Goal: Task Accomplishment & Management: Complete application form

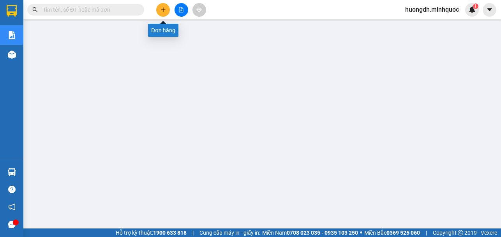
click at [163, 11] on icon "plus" at bounding box center [162, 9] width 5 height 5
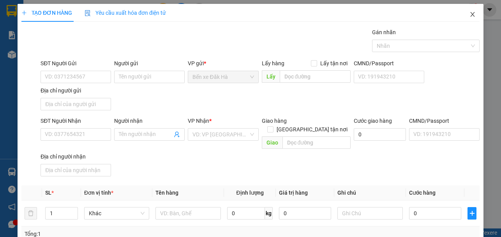
click at [469, 15] on icon "close" at bounding box center [472, 14] width 6 height 6
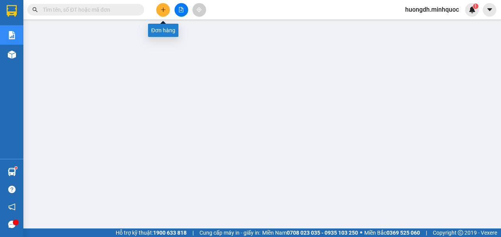
click at [163, 9] on icon "plus" at bounding box center [163, 9] width 0 height 4
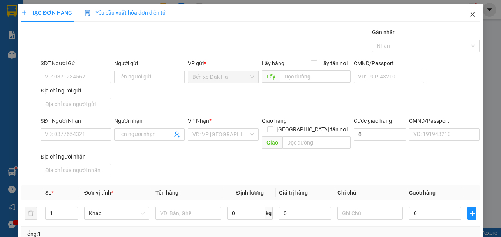
click at [469, 15] on icon "close" at bounding box center [472, 14] width 6 height 6
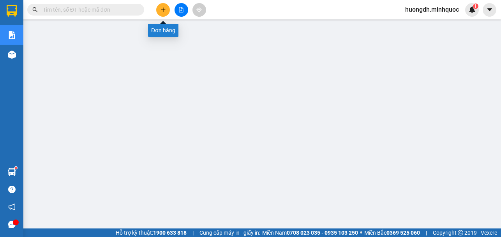
click at [161, 9] on icon "plus" at bounding box center [162, 9] width 5 height 5
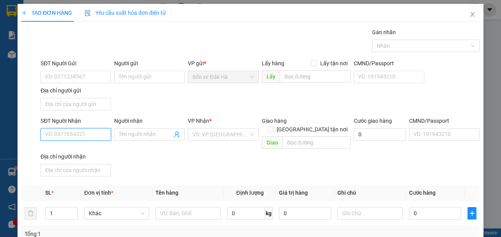
click at [73, 130] on input "SĐT Người Nhận" at bounding box center [75, 134] width 70 height 12
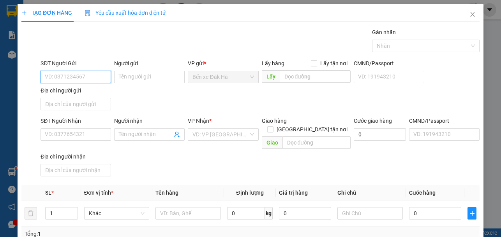
click at [76, 78] on input "SĐT Người Gửi" at bounding box center [75, 77] width 70 height 12
click at [87, 95] on div "0385183439 - QUANG" at bounding box center [75, 92] width 60 height 9
type input "0385183439"
type input "QUANG"
type input "0373097033"
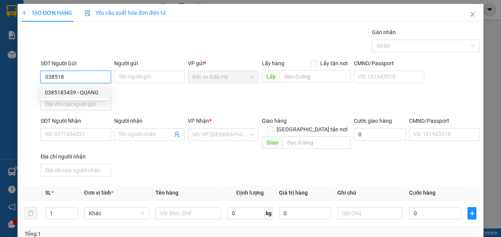
type input "Hằng"
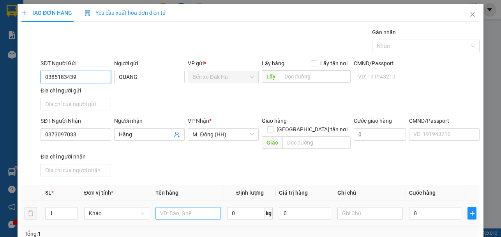
type input "0385183439"
click at [161, 207] on input "text" at bounding box center [187, 213] width 65 height 12
type input "THÙNG"
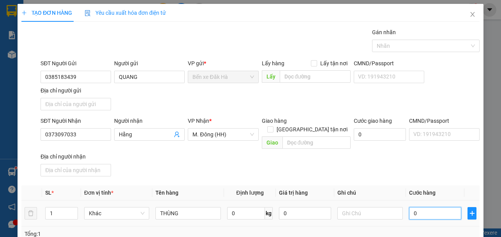
click at [423, 207] on input "0" at bounding box center [435, 213] width 52 height 12
type input "7"
type input "70"
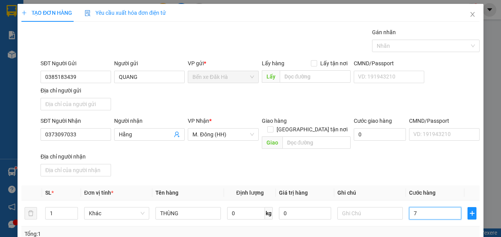
type input "70"
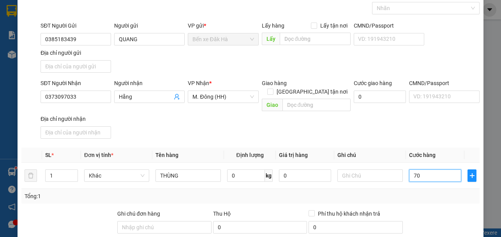
scroll to position [105, 0]
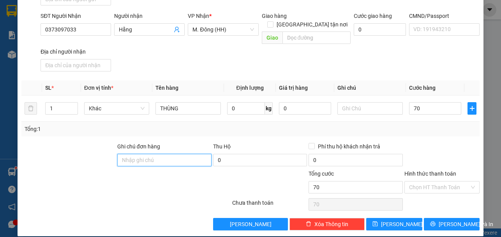
type input "70.000"
click at [167, 154] on input "Ghi chú đơn hàng" at bounding box center [164, 160] width 94 height 12
type input "DH"
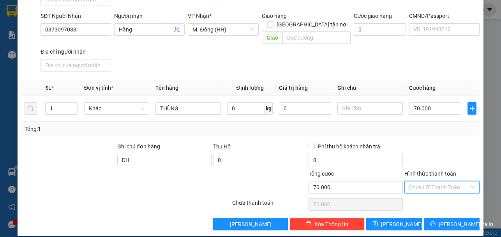
click at [439, 182] on input "Hình thức thanh toán" at bounding box center [439, 188] width 60 height 12
click at [411, 194] on div "Tại văn phòng" at bounding box center [436, 194] width 65 height 9
type input "0"
click at [398, 219] on button "[PERSON_NAME]" at bounding box center [394, 224] width 56 height 12
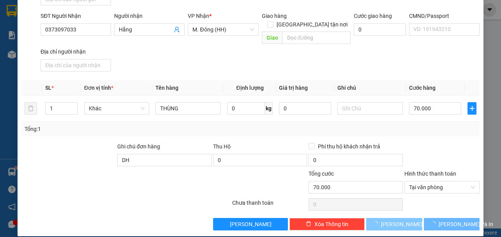
type input "0"
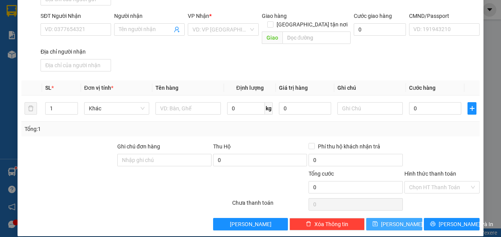
scroll to position [0, 0]
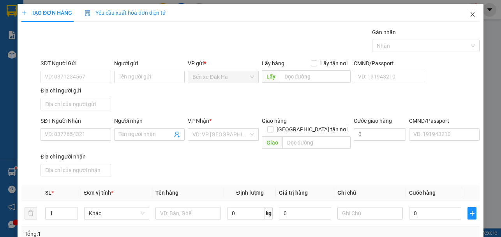
click at [469, 14] on icon "close" at bounding box center [472, 14] width 6 height 6
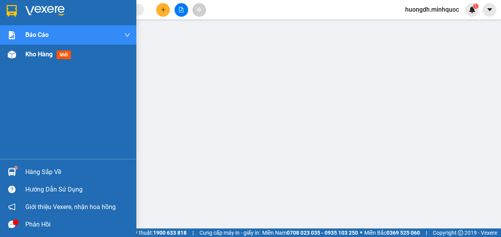
click at [13, 53] on img at bounding box center [12, 55] width 8 height 8
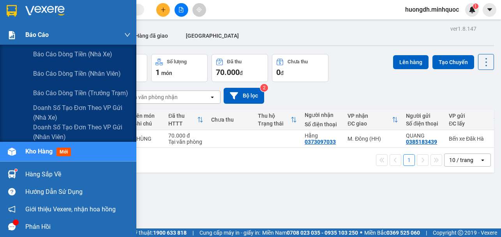
click at [14, 33] on img at bounding box center [12, 35] width 8 height 8
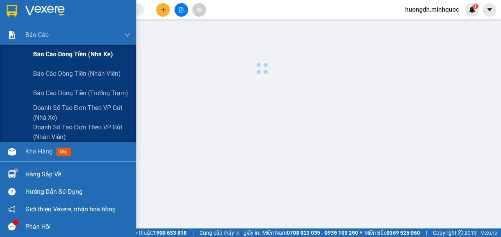
click at [46, 59] on span "Báo cáo dòng tiền (nhà xe)" at bounding box center [73, 54] width 80 height 10
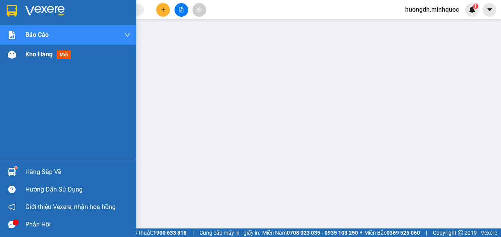
click at [18, 58] on div at bounding box center [12, 55] width 14 height 14
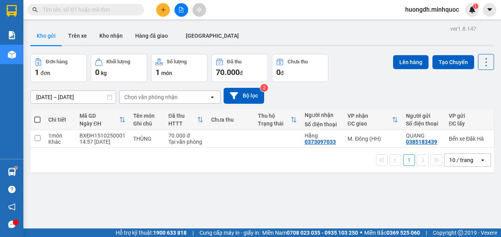
click at [240, 33] on div "Kho gửi Trên [PERSON_NAME] nhận Hàng đã giao [GEOGRAPHIC_DATA]" at bounding box center [261, 36] width 463 height 21
click at [165, 8] on icon "plus" at bounding box center [162, 9] width 5 height 5
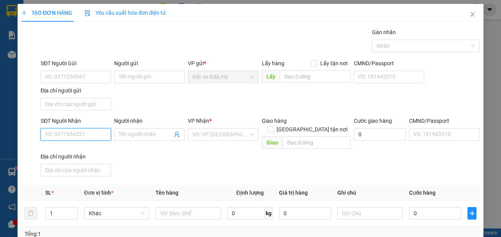
click at [75, 135] on input "SĐT Người Nhận" at bounding box center [75, 134] width 70 height 12
click at [80, 149] on div "0886456992 - PHƯƠNG" at bounding box center [75, 150] width 60 height 9
type input "0886456992"
type input "PHƯƠNG"
checkbox input "true"
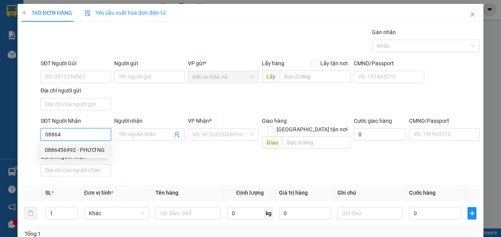
type input "p Tân Sơn Nhì.Q [GEOGRAPHIC_DATA]"
type input "50.000"
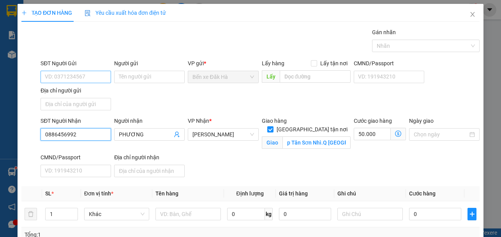
type input "0886456992"
click at [97, 77] on input "SĐT Người Gửi" at bounding box center [75, 77] width 70 height 12
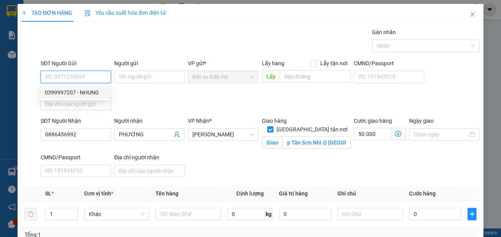
click at [94, 94] on div "0399997207 - NHUNG" at bounding box center [75, 92] width 60 height 9
type input "0399997207"
type input "NHUNG"
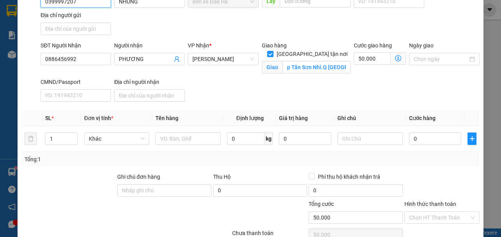
scroll to position [78, 0]
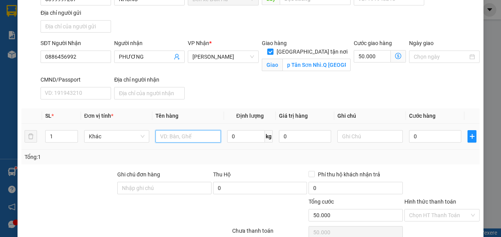
click at [166, 138] on input "text" at bounding box center [187, 136] width 65 height 12
type input "cục"
type input "2"
click at [72, 132] on span "up" at bounding box center [73, 134] width 5 height 5
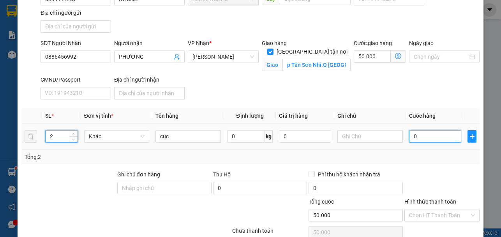
click at [421, 136] on input "0" at bounding box center [435, 136] width 52 height 12
type input "2"
type input "50.002"
type input "20"
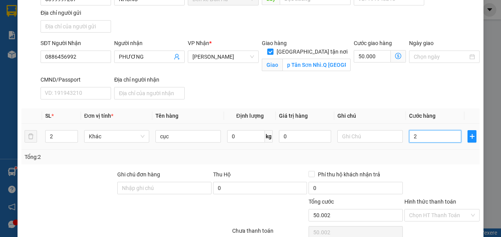
type input "50.020"
type input "200"
type input "50.200"
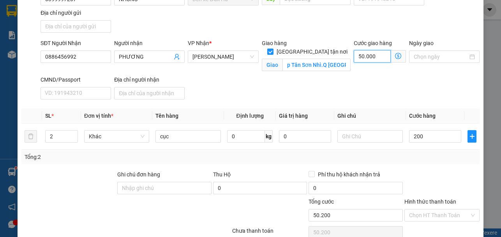
type input "200.000"
type input "250.000"
click at [373, 56] on input "50.000" at bounding box center [371, 56] width 37 height 12
type input "200.001"
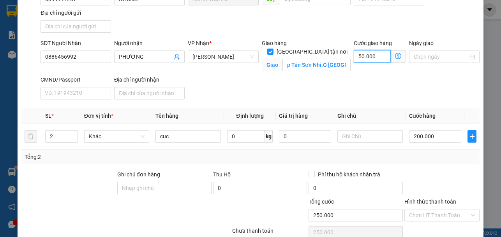
type input "200.001"
type input "1"
type input "200.015"
type input "15"
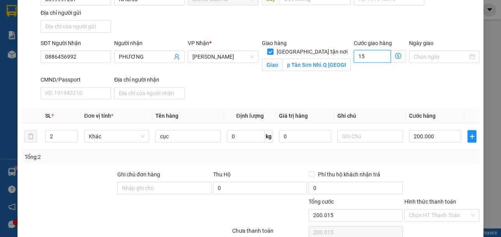
type input "200.150"
type input "150"
type input "350.000"
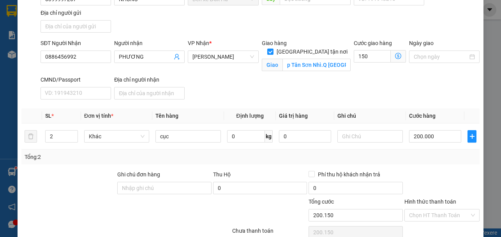
type input "150.000"
click at [450, 186] on div at bounding box center [441, 184] width 77 height 27
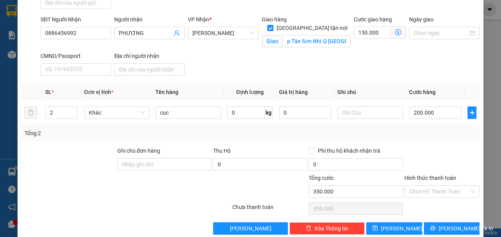
scroll to position [114, 0]
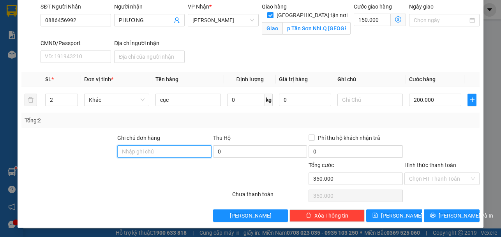
click at [179, 150] on input "Ghi chú đơn hàng" at bounding box center [164, 152] width 94 height 12
type input "dh"
click at [445, 150] on div at bounding box center [441, 147] width 77 height 27
click at [440, 183] on input "Hình thức thanh toán" at bounding box center [439, 179] width 60 height 12
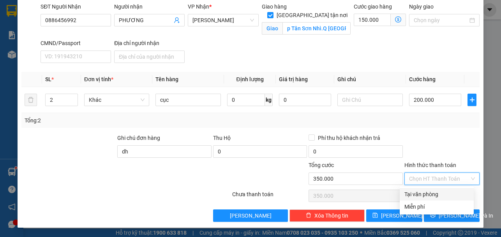
click at [436, 195] on div "Tại văn phòng" at bounding box center [436, 194] width 65 height 9
type input "0"
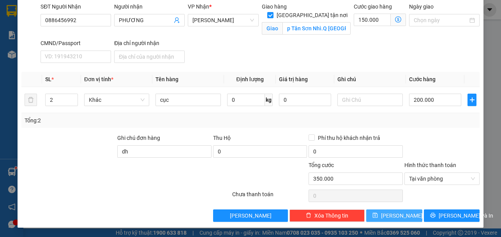
click at [397, 215] on span "[PERSON_NAME]" at bounding box center [402, 216] width 42 height 9
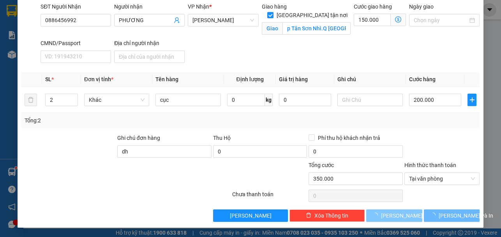
checkbox input "false"
type input "1"
type input "0"
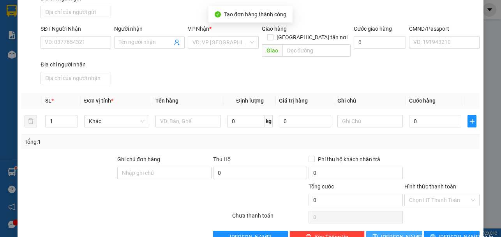
scroll to position [0, 0]
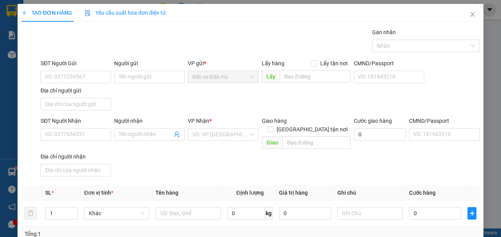
click at [407, 101] on div "SĐT Người Gửi VD: 0371234567 Người gửi Tên người gửi VP gửi * Bến xe Đăk Hà Lấy…" at bounding box center [260, 86] width 442 height 55
click at [229, 102] on div "SĐT Người Gửi VD: 0371234567 Người gửi Tên người gửi VP gửi * Bến xe Đăk Hà Lấy…" at bounding box center [260, 86] width 442 height 55
click at [469, 13] on icon "close" at bounding box center [472, 14] width 6 height 6
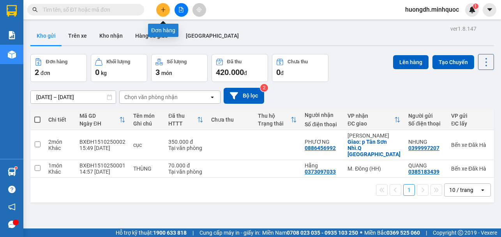
click at [166, 11] on button at bounding box center [163, 10] width 14 height 14
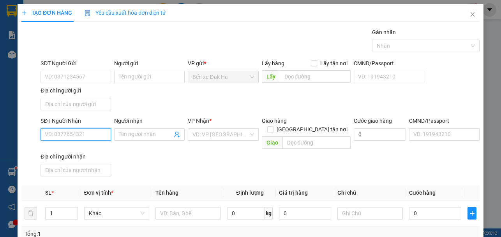
click at [83, 133] on input "SĐT Người Nhận" at bounding box center [75, 134] width 70 height 12
type input "0989350180"
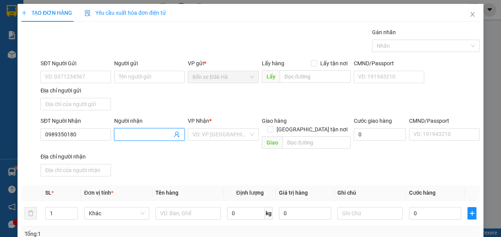
click at [146, 135] on input "Người nhận" at bounding box center [145, 134] width 53 height 9
click at [212, 136] on input "search" at bounding box center [220, 135] width 56 height 12
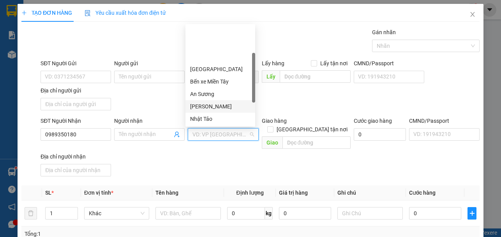
scroll to position [72, 0]
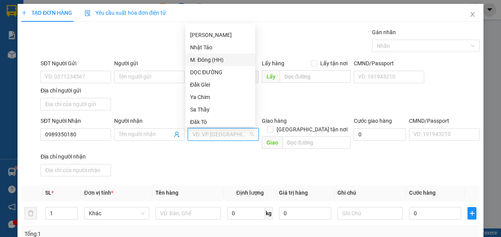
click at [206, 62] on div "M. Đông (HH)" at bounding box center [220, 60] width 60 height 9
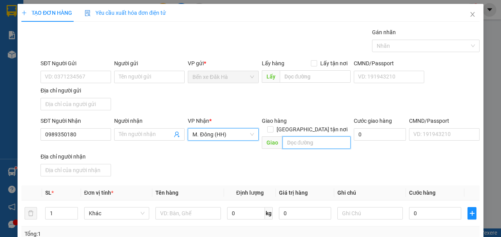
click at [311, 137] on input "text" at bounding box center [316, 143] width 68 height 12
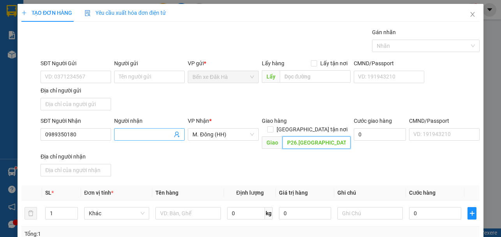
type input "P26.[GEOGRAPHIC_DATA]"
click at [133, 137] on input "Người nhận" at bounding box center [145, 134] width 53 height 9
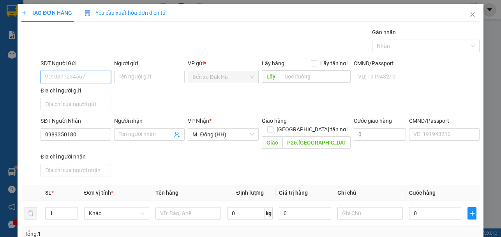
click at [88, 81] on input "SĐT Người Gửi" at bounding box center [75, 77] width 70 height 12
click at [89, 95] on div "0399997207 - NHUNG" at bounding box center [75, 92] width 60 height 9
type input "0399997207"
type input "NHUNG"
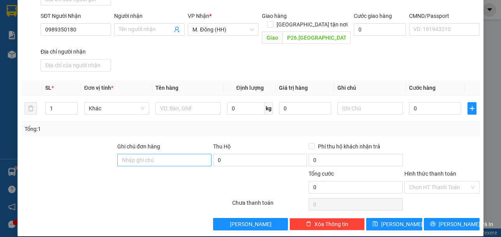
type input "0399997207"
click at [132, 155] on input "Ghi chú đơn hàng" at bounding box center [164, 160] width 94 height 12
type input "h"
type input "dh"
click at [368, 30] on input "0" at bounding box center [379, 29] width 52 height 12
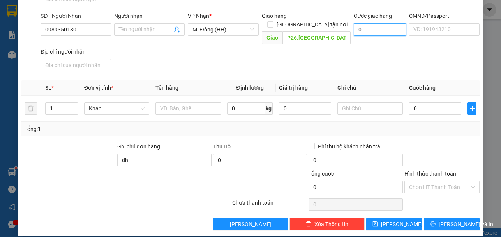
type input "4"
type input "40"
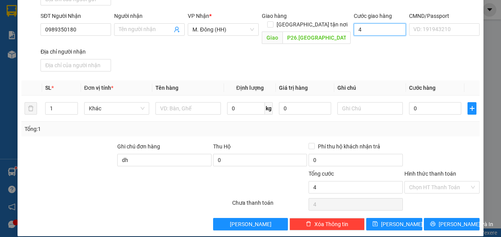
type input "40"
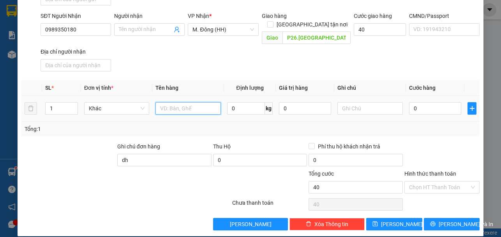
type input "40.000"
click at [167, 102] on input "text" at bounding box center [187, 108] width 65 height 12
type input "cuc"
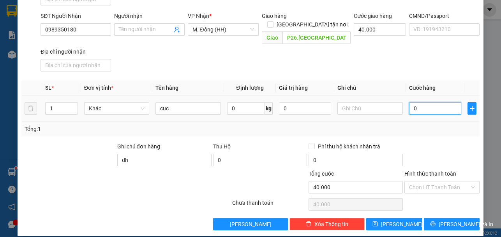
click at [422, 102] on input "0" at bounding box center [435, 108] width 52 height 12
type input "4"
type input "40.004"
type input "0"
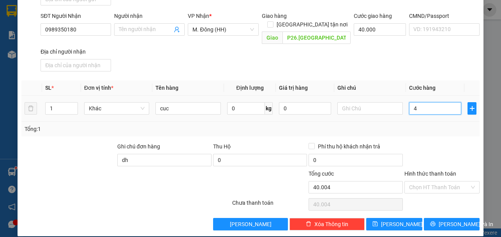
type input "40.000"
type input "03"
type input "40.003"
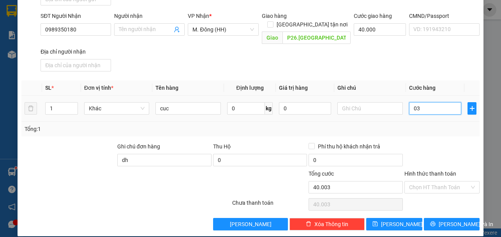
type input "0"
type input "40.000"
click at [409, 102] on input "0" at bounding box center [435, 108] width 52 height 12
type input "30"
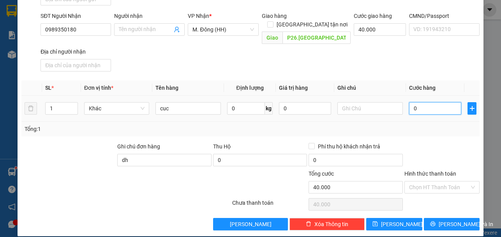
type input "40.030"
type input "30.000"
type input "70.000"
click at [448, 132] on div "Transit Pickup Surcharge Ids Transit Deliver Surcharge Ids Transit Deliver Surc…" at bounding box center [250, 77] width 458 height 308
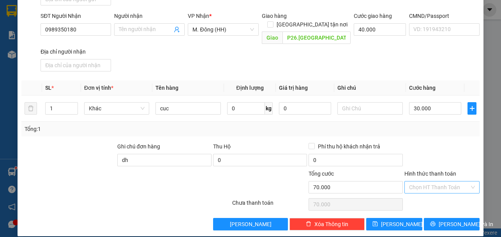
click at [432, 182] on input "Hình thức thanh toán" at bounding box center [439, 188] width 60 height 12
click at [433, 195] on div "Tại văn phòng" at bounding box center [436, 194] width 65 height 9
type input "0"
click at [372, 218] on button "[PERSON_NAME]" at bounding box center [394, 224] width 56 height 12
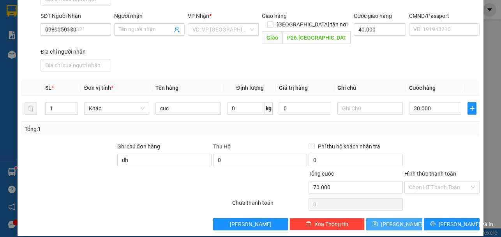
type input "0"
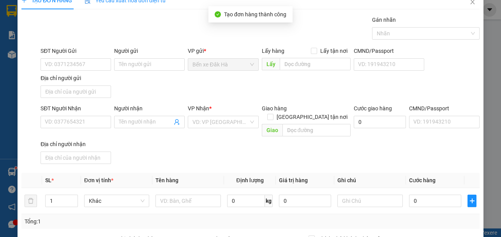
scroll to position [0, 0]
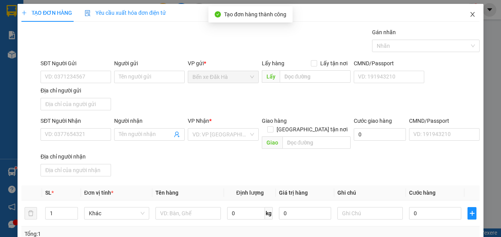
click at [469, 12] on icon "close" at bounding box center [472, 14] width 6 height 6
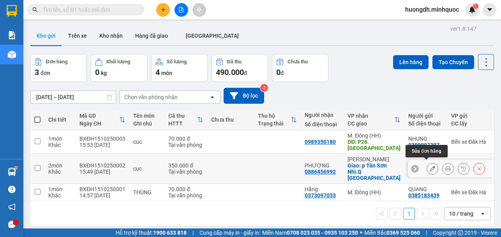
click at [429, 166] on icon at bounding box center [431, 168] width 5 height 5
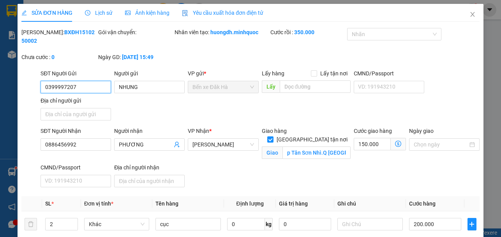
type input "0399997207"
type input "NHUNG"
type input "0886456992"
type input "PHƯƠNG"
checkbox input "true"
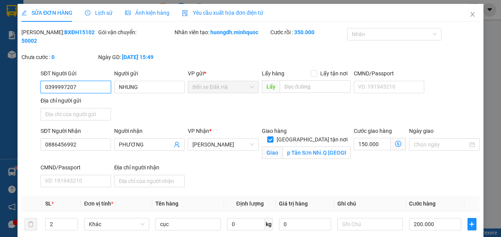
type input "p Tân Sơn Nhì.Q [GEOGRAPHIC_DATA]"
type input "dh"
type input "0"
click at [377, 146] on input "150.000" at bounding box center [371, 144] width 37 height 12
type input "200.007"
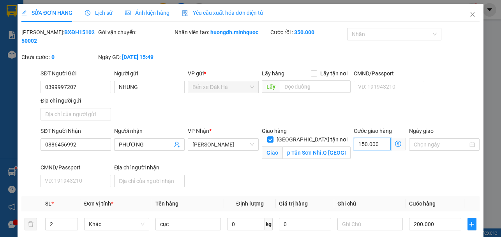
type input "-149.993"
type input "7"
type input "200.070"
type input "-149.930"
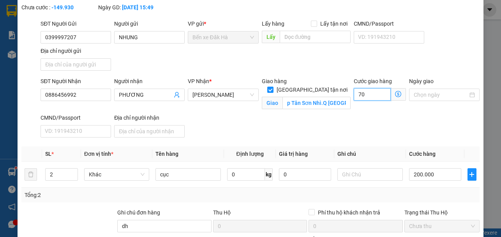
scroll to position [117, 0]
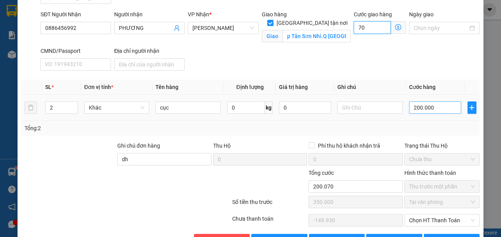
type input "70"
type input "270.000"
type input "-80.000"
type input "70.000"
click at [441, 109] on input "200.000" at bounding box center [435, 108] width 52 height 12
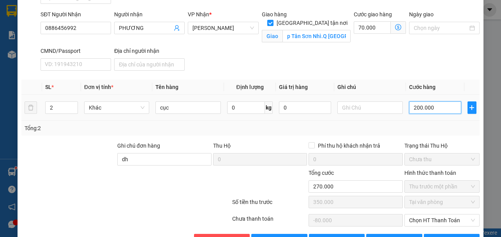
type input "70.001"
type input "150.001"
type input "1"
type input "70.010"
type input "150.010"
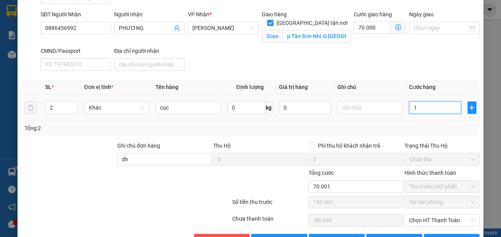
type input "10"
type input "70.100"
type input "150.100"
type input "100"
type input "170.000"
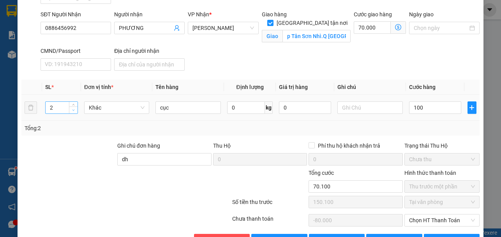
type input "250.000"
type input "100.000"
click at [75, 111] on span "down" at bounding box center [73, 110] width 5 height 5
type input "1"
click at [74, 110] on icon "down" at bounding box center [73, 110] width 3 height 3
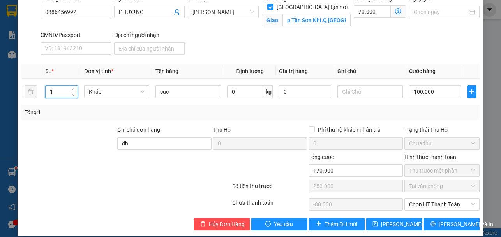
scroll to position [141, 0]
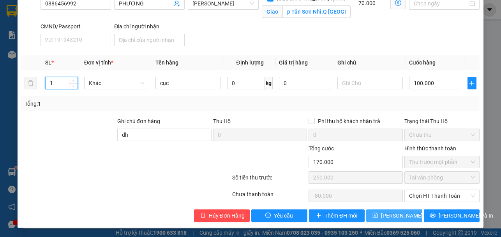
click at [390, 215] on span "[PERSON_NAME] thay đổi" at bounding box center [412, 216] width 62 height 9
click at [425, 199] on span "Chọn HT Thanh Toán" at bounding box center [442, 196] width 66 height 12
click at [207, 182] on div at bounding box center [126, 180] width 211 height 17
click at [381, 215] on span "[PERSON_NAME] thay đổi" at bounding box center [412, 216] width 62 height 9
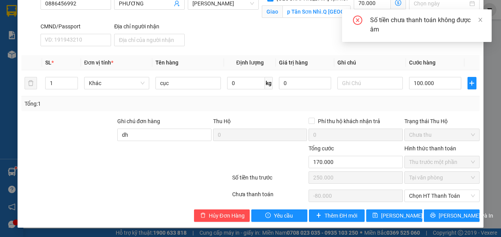
click at [357, 18] on icon "close-circle" at bounding box center [357, 20] width 9 height 9
click at [355, 20] on icon "close-circle" at bounding box center [357, 20] width 9 height 9
click at [478, 20] on icon "close" at bounding box center [479, 19] width 5 height 5
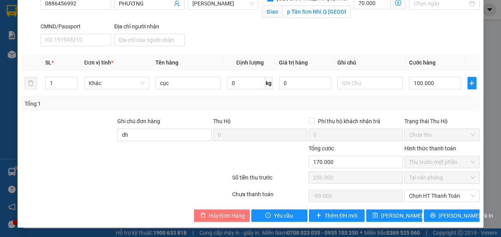
click at [225, 216] on span "Hủy Đơn Hàng" at bounding box center [227, 216] width 36 height 9
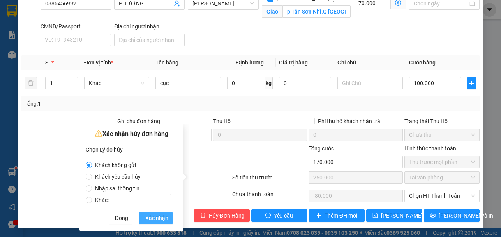
click at [153, 219] on span "Xác nhận" at bounding box center [156, 218] width 23 height 9
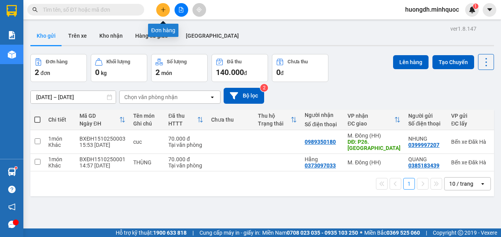
click at [161, 10] on icon "plus" at bounding box center [162, 9] width 5 height 5
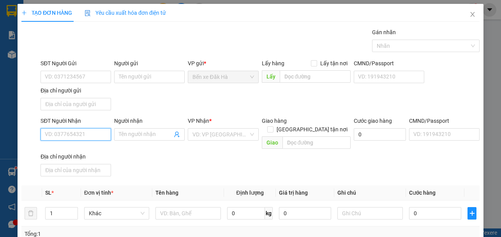
click at [89, 136] on input "SĐT Người Nhận" at bounding box center [75, 134] width 70 height 12
click at [91, 153] on div "0886456992 - PHƯƠNG" at bounding box center [75, 150] width 60 height 9
type input "0886456992"
type input "PHƯƠNG"
checkbox input "true"
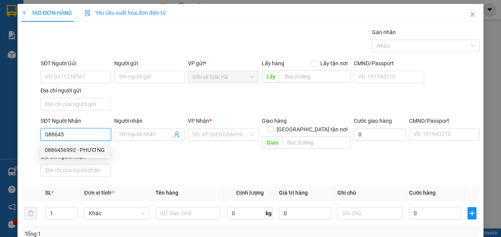
type input "p Tân Sơn Nhì.Q [GEOGRAPHIC_DATA]"
type input "50.000"
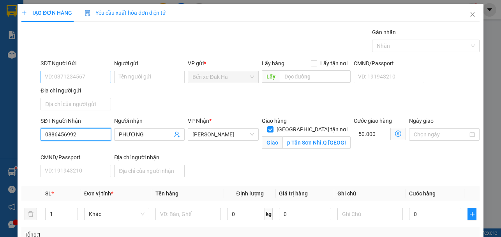
type input "0886456992"
click at [94, 75] on input "SĐT Người Gửi" at bounding box center [75, 77] width 70 height 12
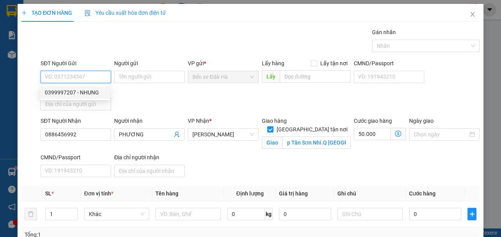
click at [93, 94] on div "0399997207 - NHUNG" at bounding box center [75, 92] width 60 height 9
type input "0399997207"
type input "NHUNG"
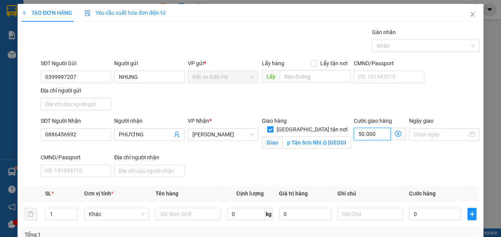
click at [380, 135] on input "50.000" at bounding box center [371, 134] width 37 height 12
type input "7"
type input "70"
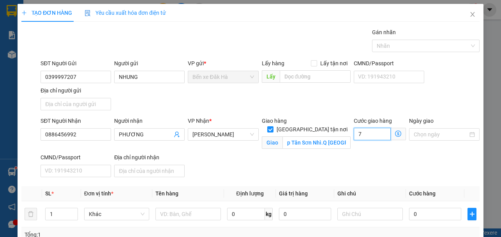
type input "70"
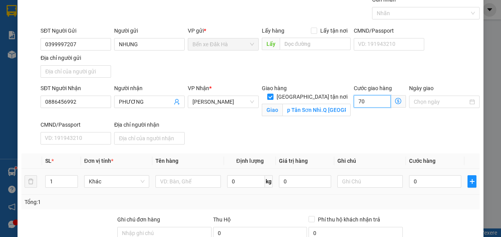
scroll to position [114, 0]
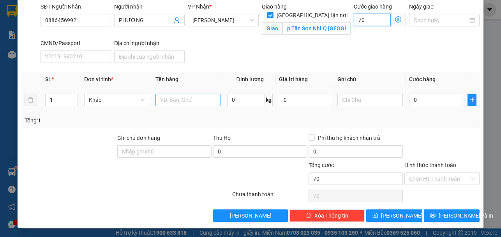
type input "70"
type input "70.000"
click at [183, 99] on input "text" at bounding box center [187, 100] width 65 height 12
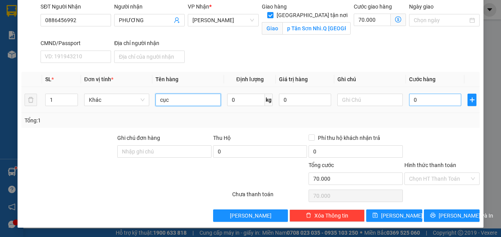
type input "cục"
click at [415, 98] on input "0" at bounding box center [435, 100] width 52 height 12
type input "1"
type input "70.001"
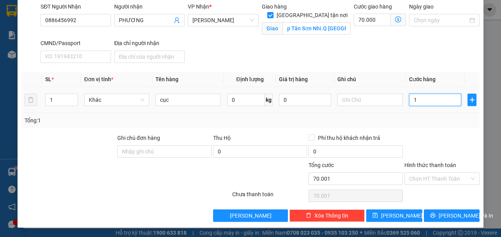
type input "10"
type input "70.010"
type input "100"
type input "70.100"
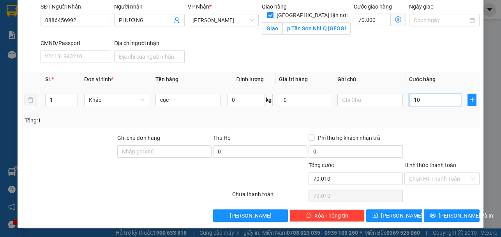
type input "70.100"
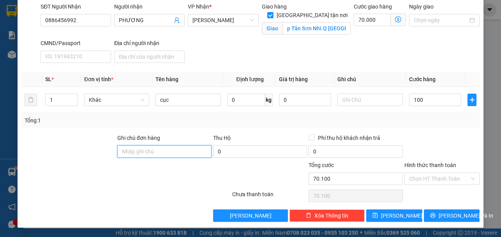
type input "100.000"
type input "170.000"
click at [156, 151] on input "Ghi chú đơn hàng" at bounding box center [164, 152] width 94 height 12
type input "DH"
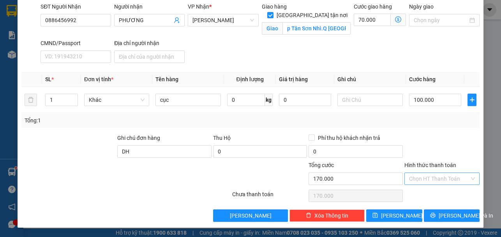
click at [434, 177] on input "Hình thức thanh toán" at bounding box center [439, 179] width 60 height 12
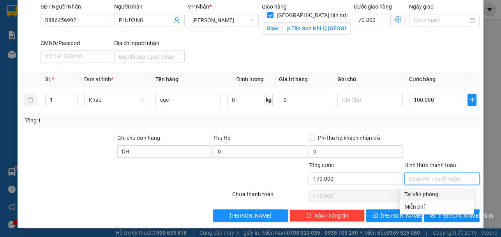
click at [434, 195] on div "Tại văn phòng" at bounding box center [436, 194] width 65 height 9
type input "0"
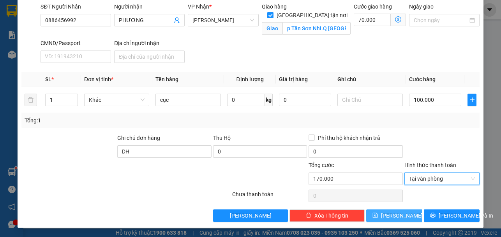
click at [409, 219] on button "[PERSON_NAME]" at bounding box center [394, 216] width 56 height 12
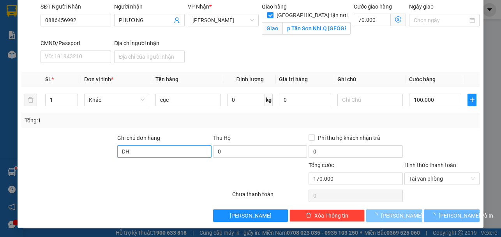
checkbox input "false"
type input "0"
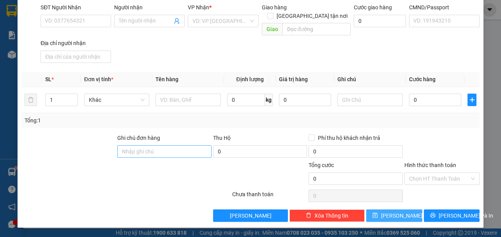
scroll to position [105, 0]
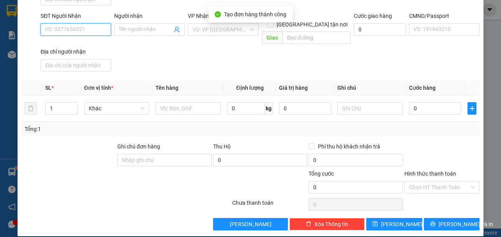
click at [70, 31] on input "SĐT Người Nhận" at bounding box center [75, 29] width 70 height 12
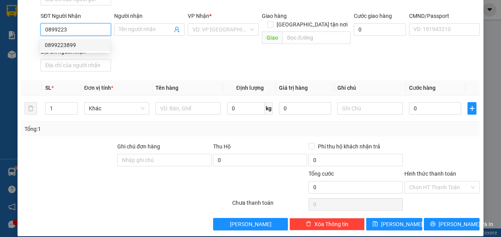
click at [69, 46] on div "0899223899" at bounding box center [75, 45] width 60 height 9
type input "0899223899"
checkbox input "true"
type input "P,15"
type input "70.000"
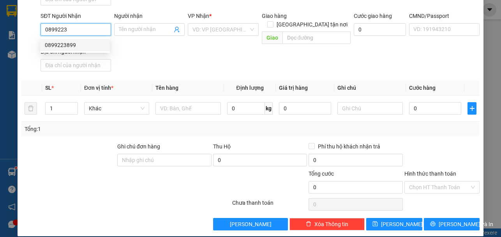
type input "70.000"
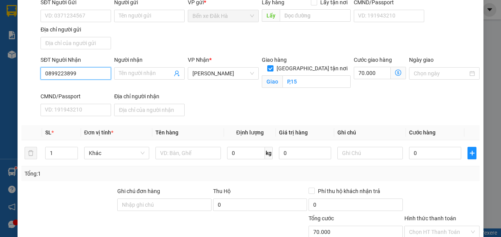
scroll to position [0, 0]
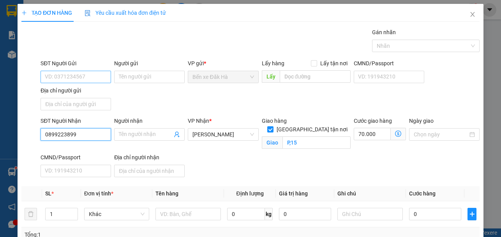
type input "0899223899"
click at [65, 80] on input "SĐT Người Gửi" at bounding box center [75, 77] width 70 height 12
click at [78, 79] on input "SĐT Người Gửi" at bounding box center [75, 77] width 70 height 12
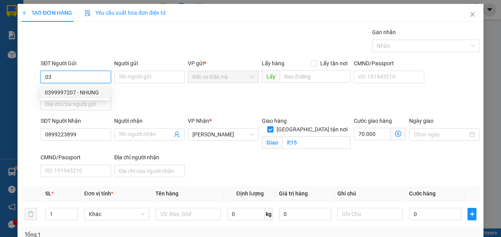
click at [77, 94] on div "0399997207 - NHUNG" at bounding box center [75, 92] width 60 height 9
type input "0399997207"
type input "NHUNG"
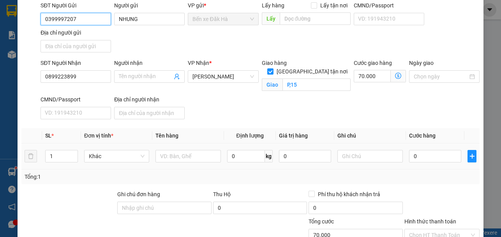
scroll to position [114, 0]
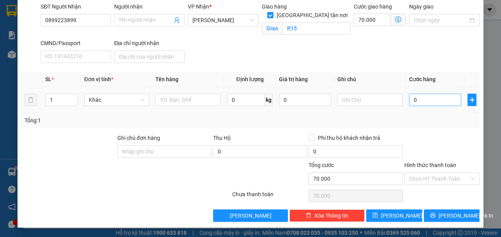
type input "0399997207"
click at [426, 99] on input "0" at bounding box center [435, 100] width 52 height 12
type input "1"
click at [171, 100] on input "text" at bounding box center [187, 100] width 65 height 12
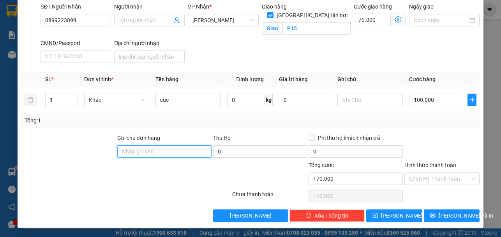
click at [160, 155] on input "Ghi chú đơn hàng" at bounding box center [164, 152] width 94 height 12
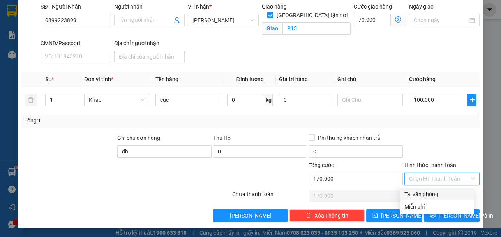
click at [447, 178] on input "Hình thức thanh toán" at bounding box center [439, 179] width 60 height 12
click at [434, 195] on div "Tại văn phòng" at bounding box center [436, 194] width 65 height 9
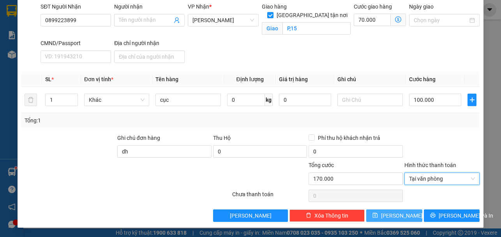
click at [366, 217] on button "[PERSON_NAME]" at bounding box center [394, 216] width 56 height 12
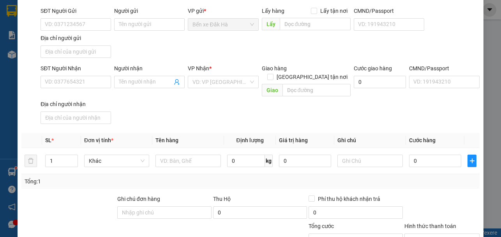
scroll to position [0, 0]
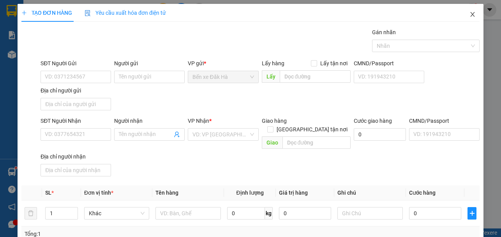
click at [470, 14] on icon "close" at bounding box center [472, 14] width 4 height 5
